Goal: Task Accomplishment & Management: Manage account settings

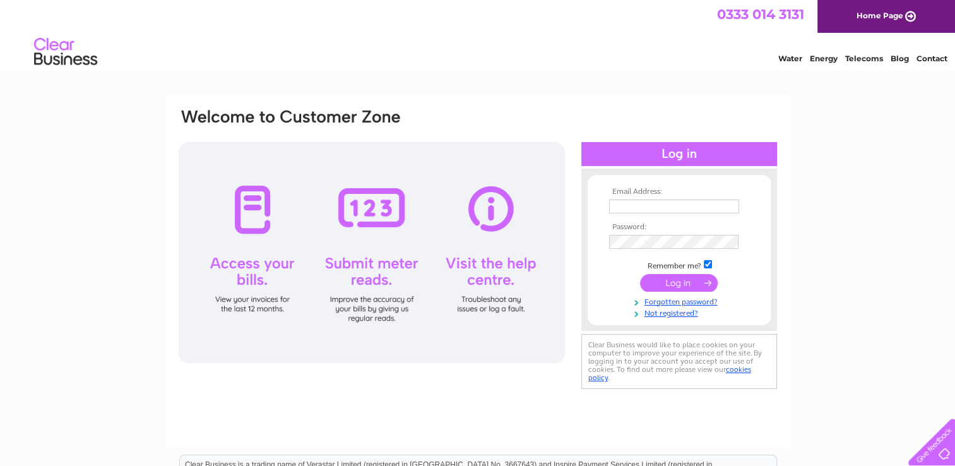
type input "[EMAIL_ADDRESS][DOMAIN_NAME]"
drag, startPoint x: 0, startPoint y: 0, endPoint x: 682, endPoint y: 284, distance: 738.8
click at [682, 284] on input "submit" at bounding box center [679, 283] width 78 height 18
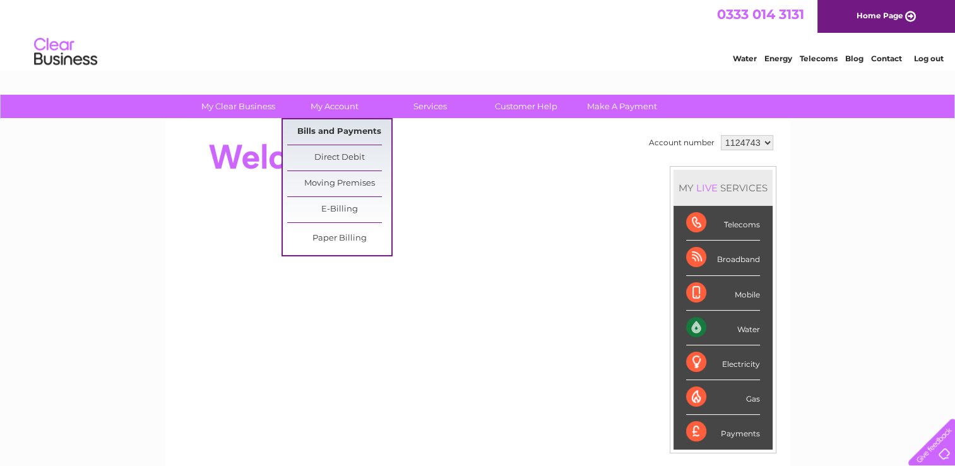
click at [344, 128] on link "Bills and Payments" at bounding box center [339, 131] width 104 height 25
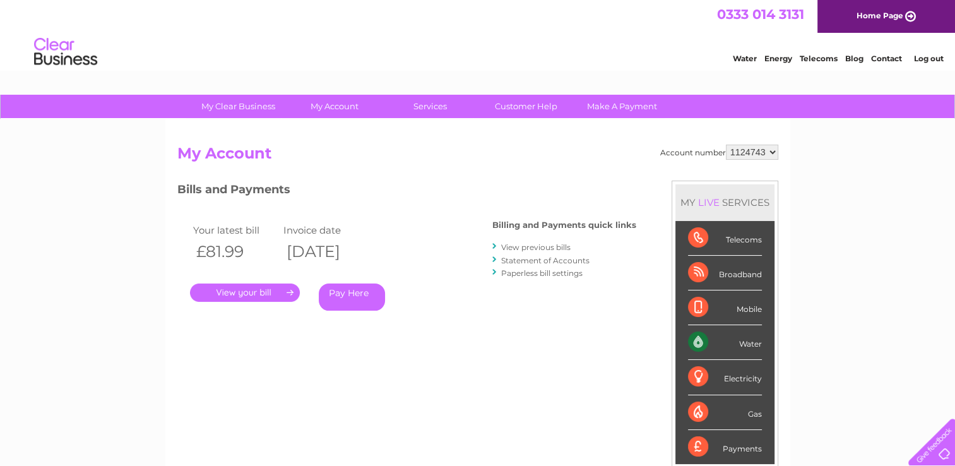
click at [247, 287] on link "." at bounding box center [245, 292] width 110 height 18
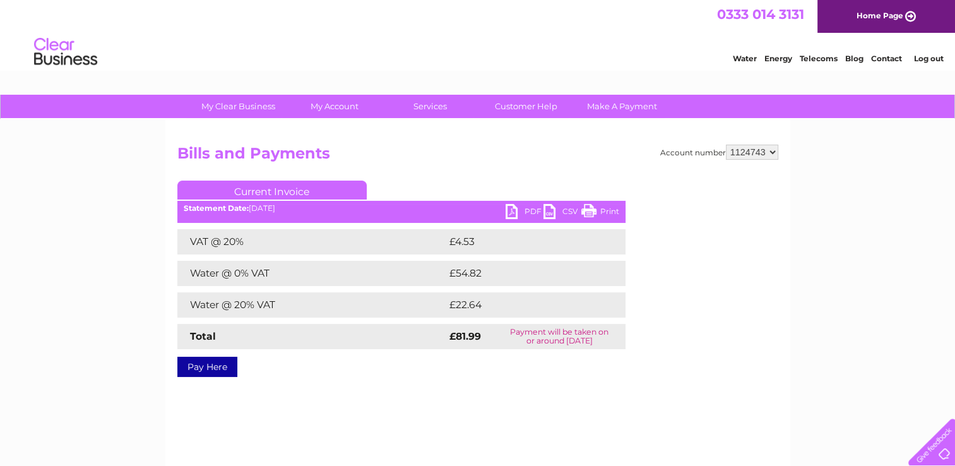
drag, startPoint x: 613, startPoint y: 209, endPoint x: 86, endPoint y: 394, distance: 558.9
click at [613, 209] on link "Print" at bounding box center [600, 213] width 38 height 18
